Goal: Information Seeking & Learning: Learn about a topic

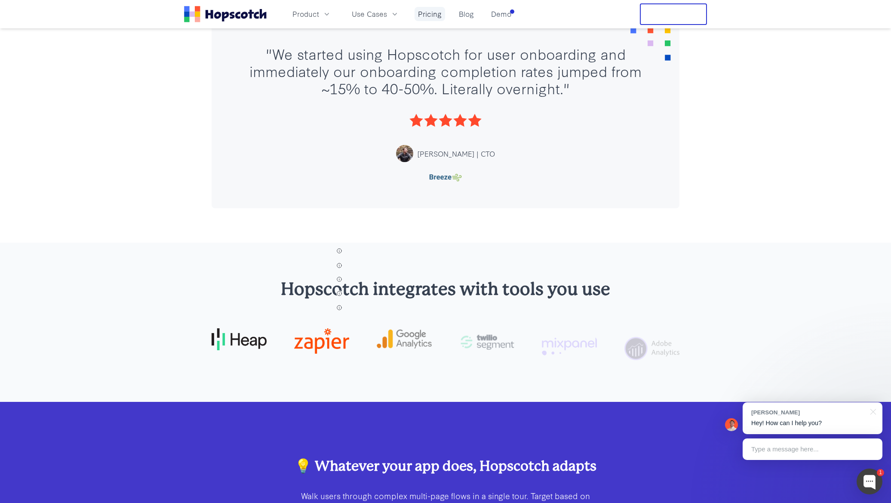
scroll to position [3167, 0]
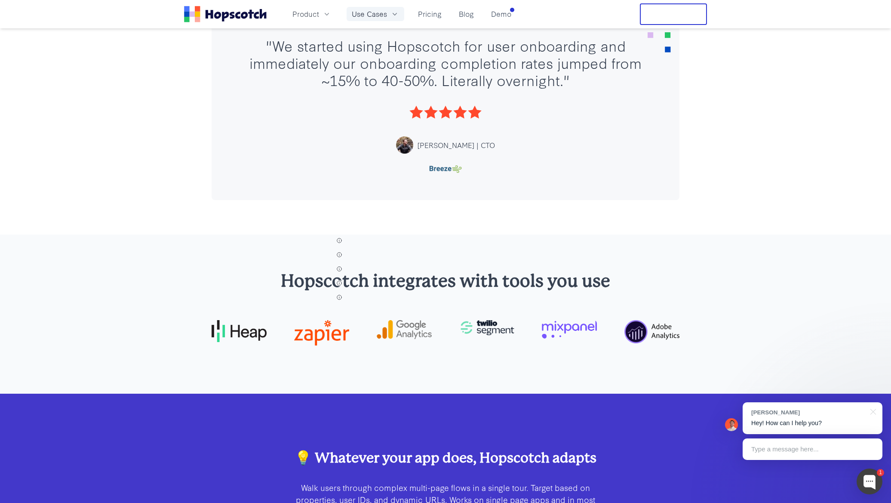
click at [389, 13] on button "Use Cases" at bounding box center [376, 14] width 58 height 14
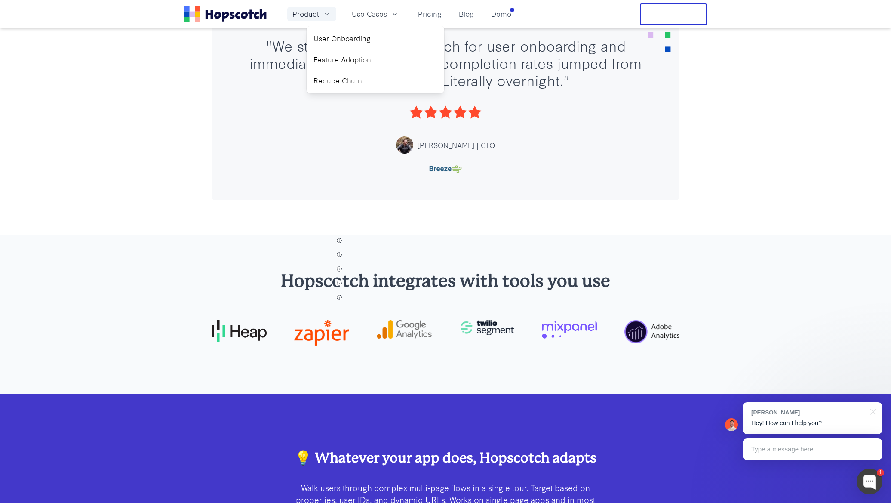
click at [321, 14] on button "Product" at bounding box center [311, 14] width 49 height 14
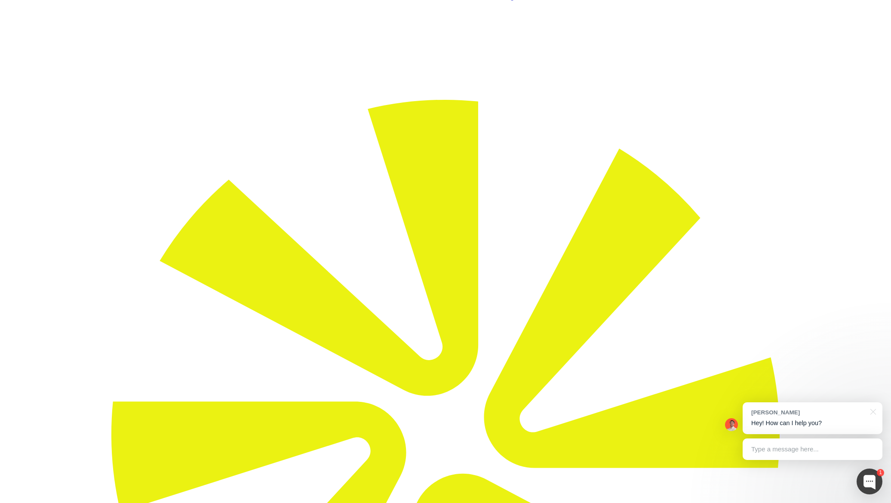
scroll to position [0, 0]
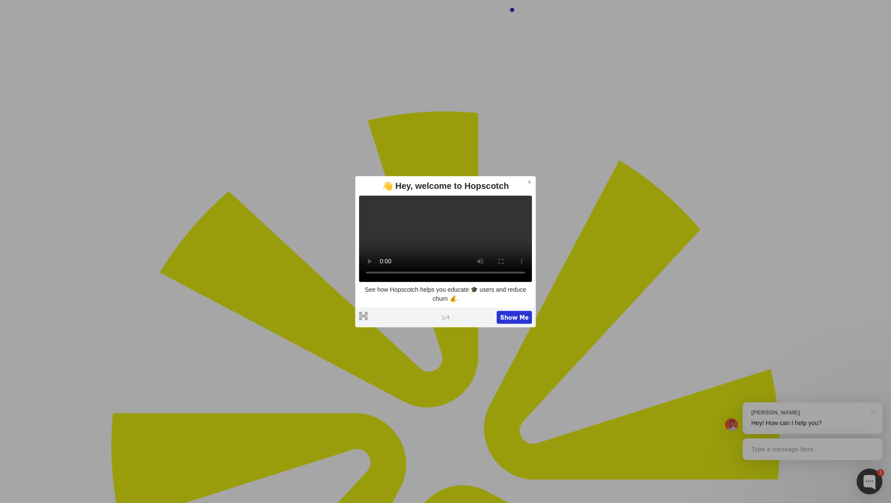
click at [530, 179] on icon at bounding box center [530, 182] width 6 height 6
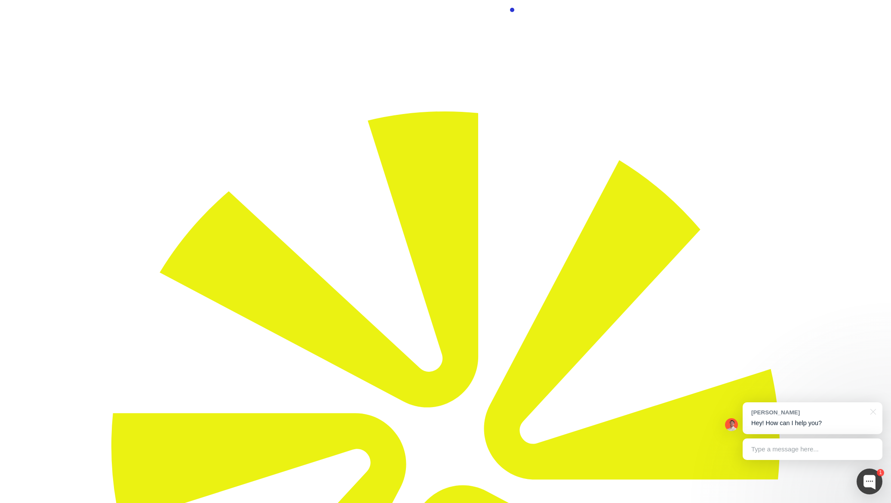
drag, startPoint x: 377, startPoint y: 166, endPoint x: 169, endPoint y: 144, distance: 208.3
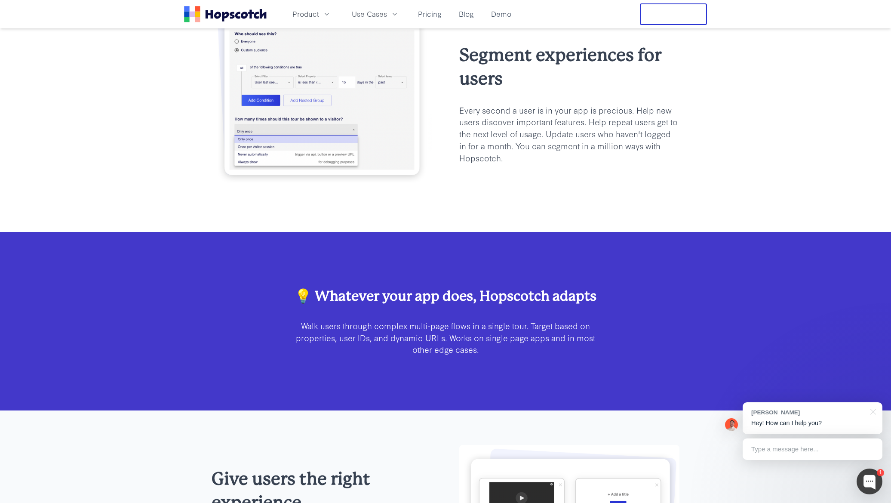
scroll to position [2521, 0]
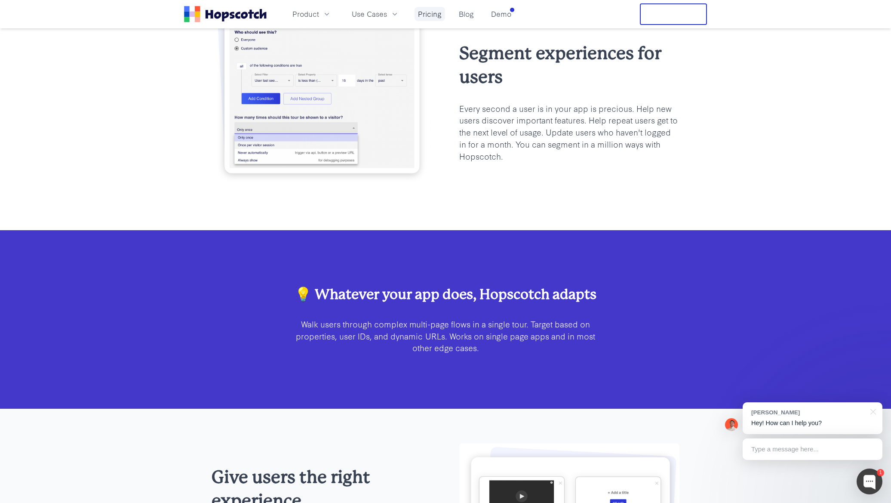
click at [428, 11] on link "Pricing" at bounding box center [429, 14] width 31 height 14
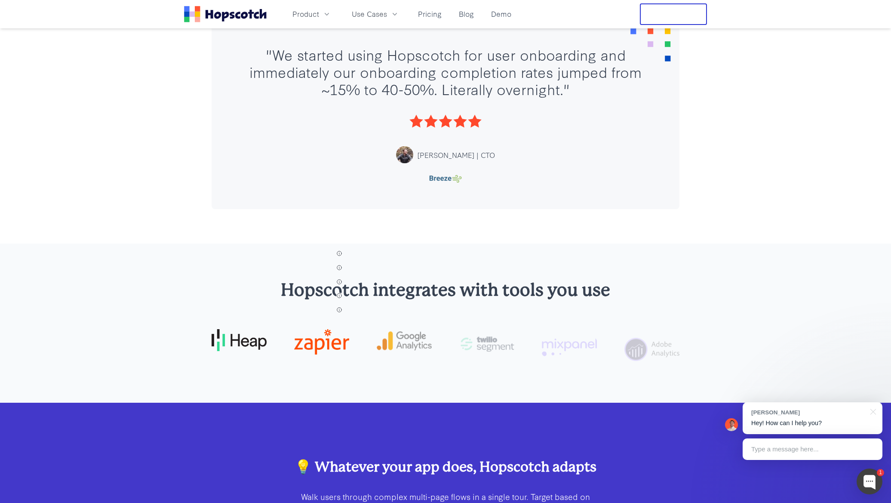
scroll to position [3159, 0]
